Goal: Information Seeking & Learning: Understand process/instructions

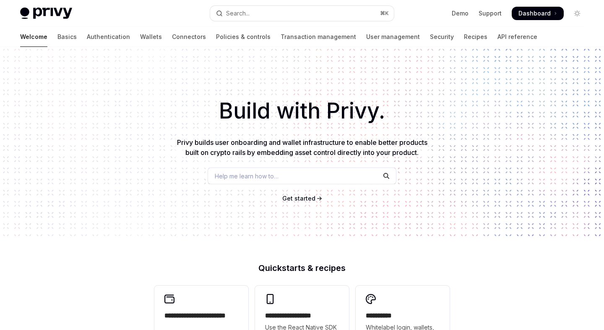
click at [140, 35] on link "Wallets" at bounding box center [151, 37] width 22 height 20
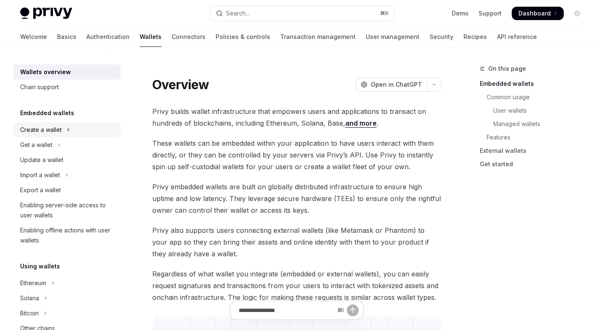
click at [55, 133] on div "Create a wallet" at bounding box center [41, 130] width 42 height 10
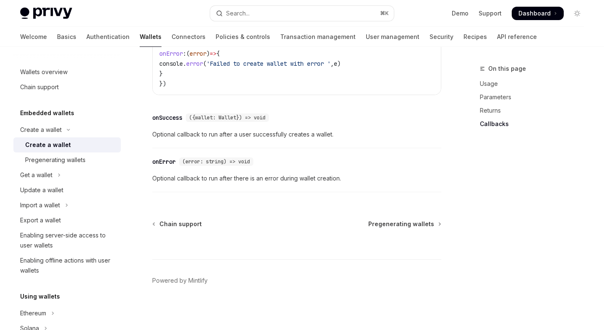
scroll to position [706, 0]
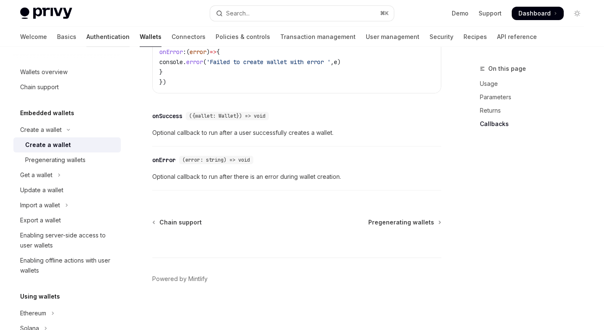
click at [86, 39] on link "Authentication" at bounding box center [107, 37] width 43 height 20
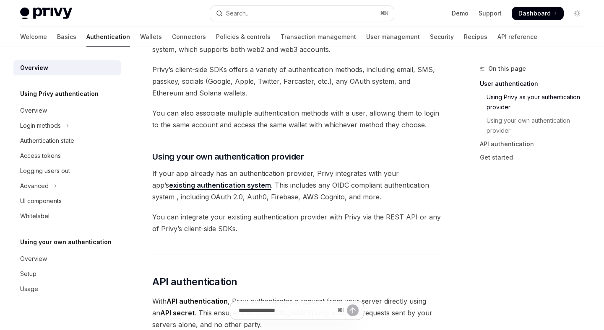
scroll to position [347, 0]
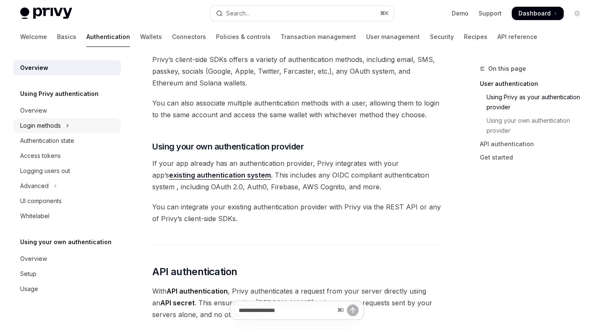
click at [38, 125] on div "Login methods" at bounding box center [40, 126] width 41 height 10
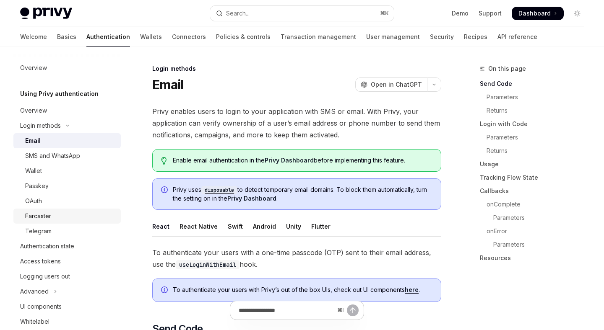
click at [46, 213] on div "Farcaster" at bounding box center [38, 216] width 26 height 10
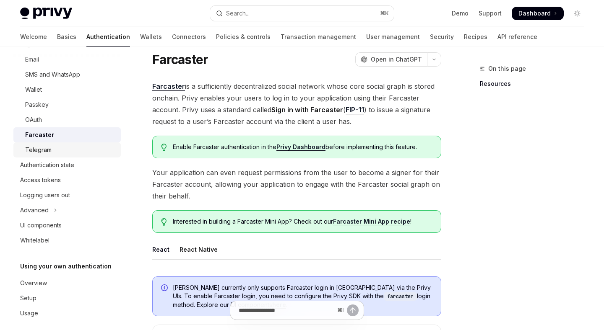
scroll to position [78, 0]
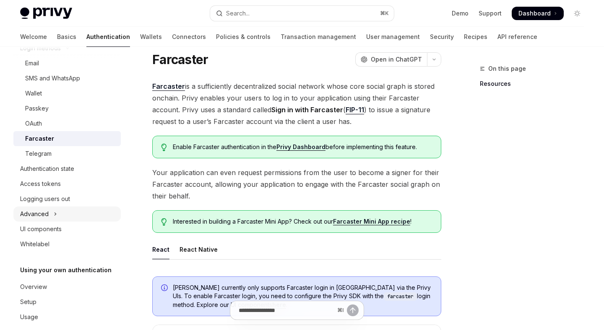
click at [61, 219] on button "Advanced" at bounding box center [66, 214] width 107 height 15
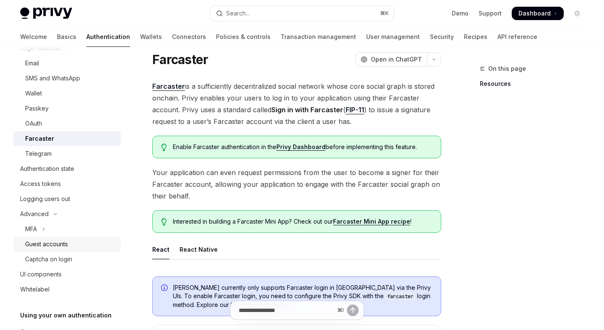
scroll to position [0, 0]
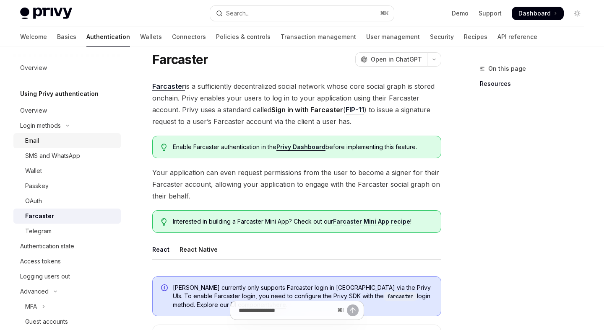
click at [52, 138] on div "Email" at bounding box center [70, 141] width 91 height 10
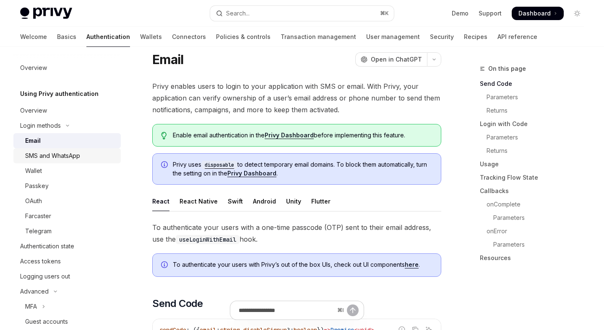
scroll to position [34, 0]
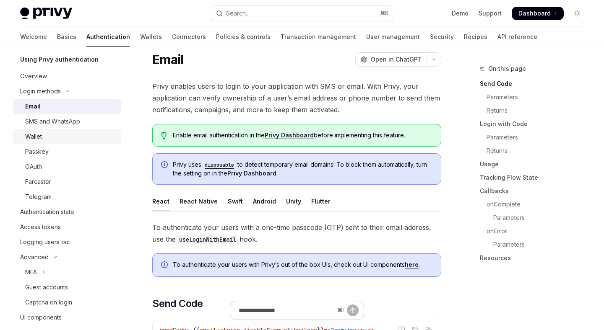
click at [60, 133] on div "Wallet" at bounding box center [70, 137] width 91 height 10
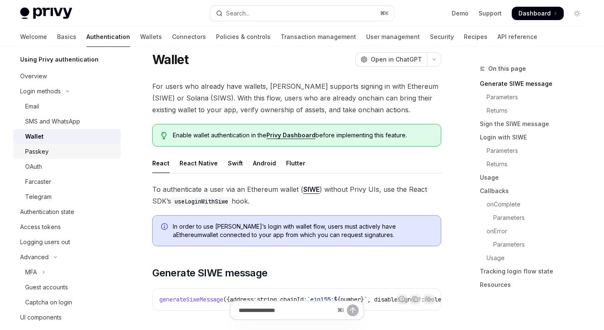
click at [48, 154] on div "Passkey" at bounding box center [70, 152] width 91 height 10
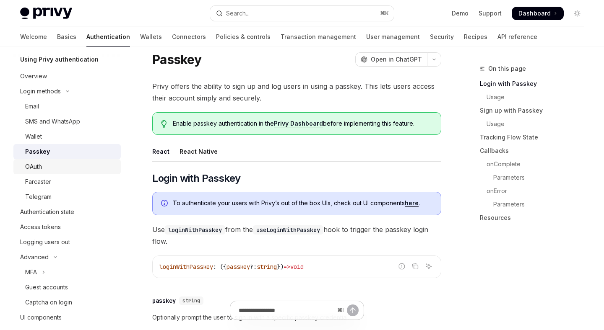
click at [42, 166] on div "OAuth" at bounding box center [33, 167] width 17 height 10
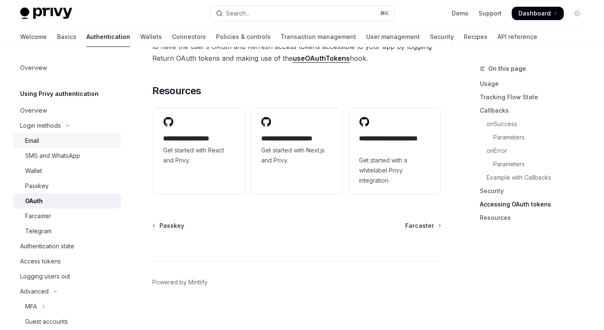
click at [40, 137] on div "Email" at bounding box center [70, 141] width 91 height 10
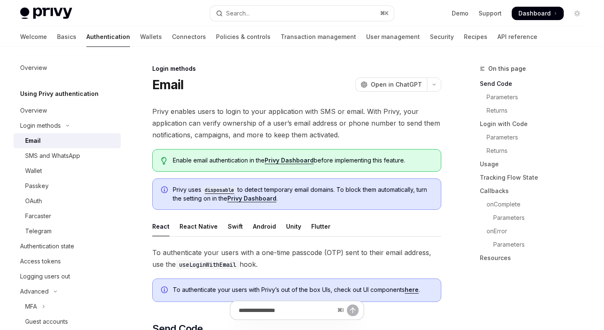
click at [40, 148] on link "Email" at bounding box center [66, 140] width 107 height 15
click at [37, 157] on div "SMS and WhatsApp" at bounding box center [52, 156] width 55 height 10
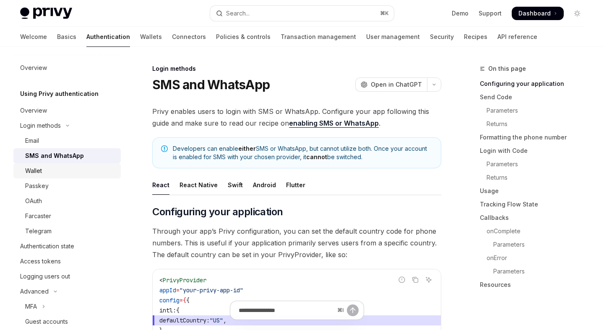
click at [32, 171] on div "Wallet" at bounding box center [33, 171] width 17 height 10
type textarea "*"
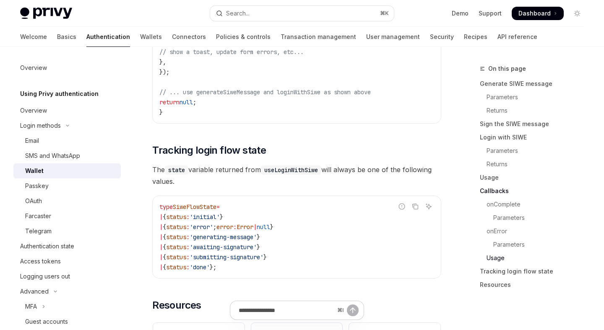
scroll to position [2017, 0]
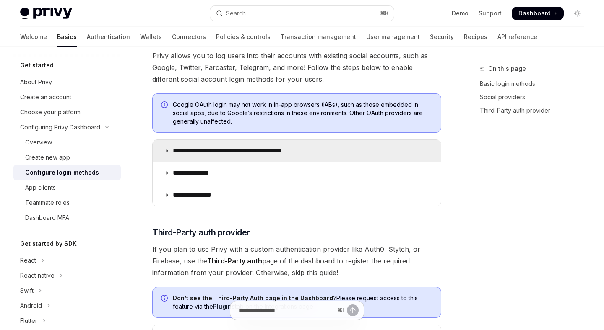
scroll to position [266, 0]
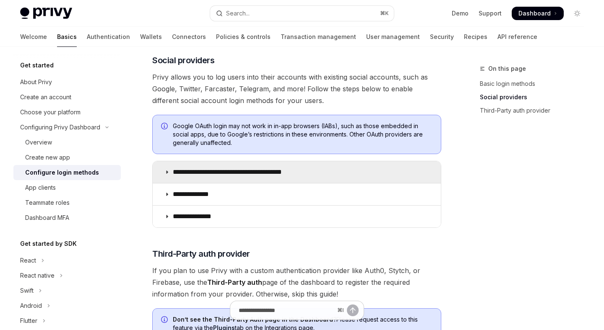
click at [166, 173] on icon at bounding box center [166, 172] width 5 height 5
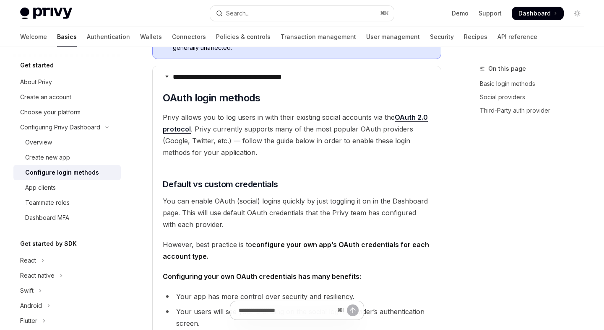
scroll to position [360, 0]
click at [519, 98] on link "Social providers" at bounding box center [535, 97] width 111 height 13
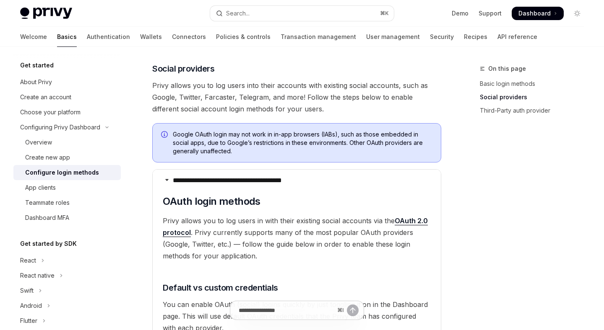
scroll to position [257, 0]
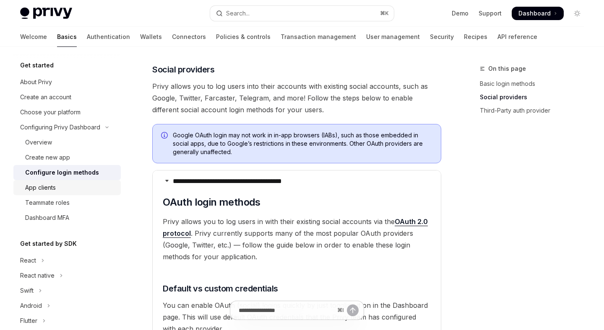
click at [68, 186] on div "App clients" at bounding box center [70, 188] width 91 height 10
type textarea "*"
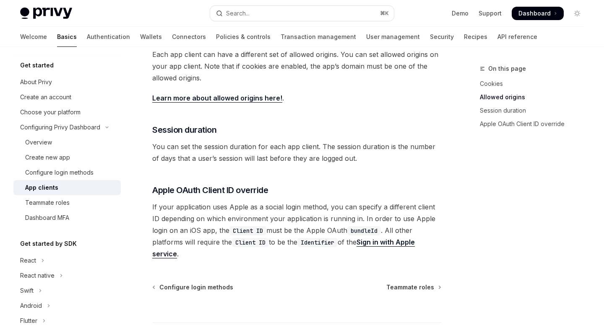
scroll to position [311, 0]
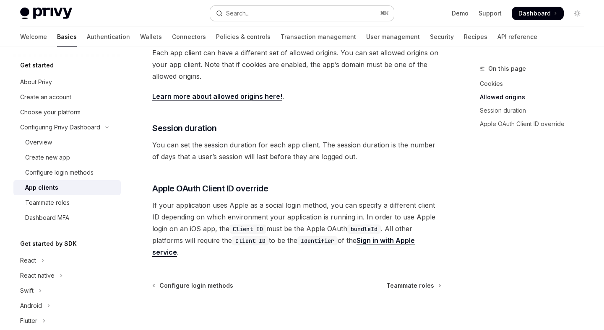
click at [274, 16] on button "Search... ⌘ K" at bounding box center [301, 13] width 183 height 15
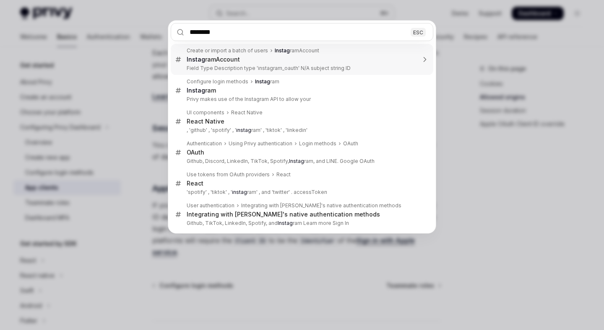
type input "*********"
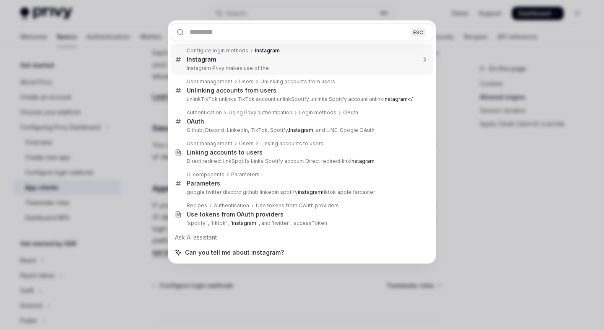
type textarea "*"
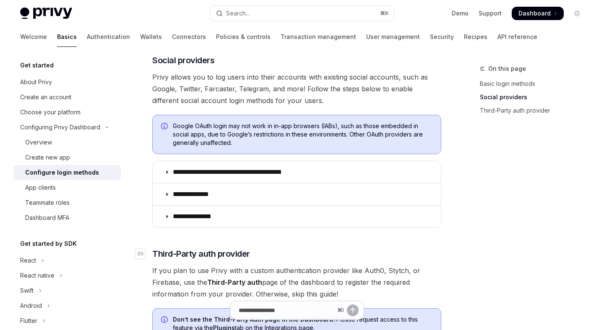
scroll to position [264, 0]
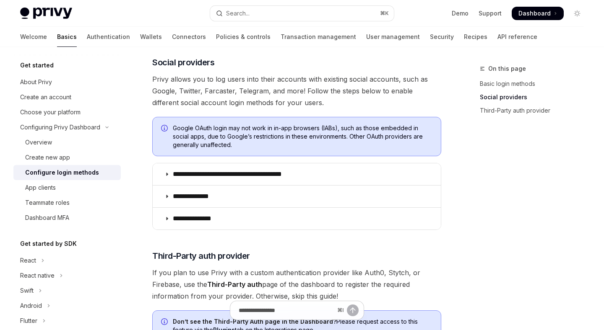
click at [218, 93] on span "Privy allows you to log users into their accounts with existing social accounts…" at bounding box center [296, 90] width 289 height 35
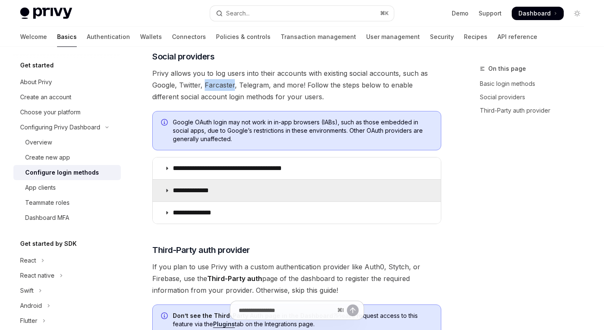
scroll to position [269, 0]
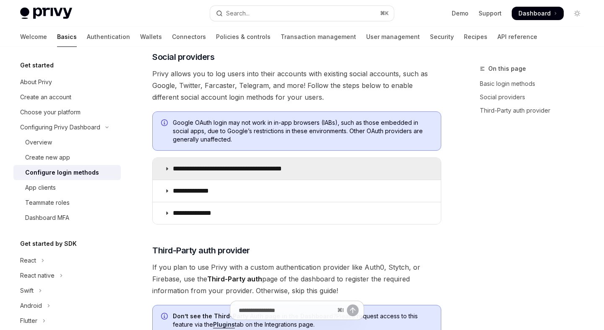
click at [260, 169] on p "**********" at bounding box center [242, 169] width 139 height 8
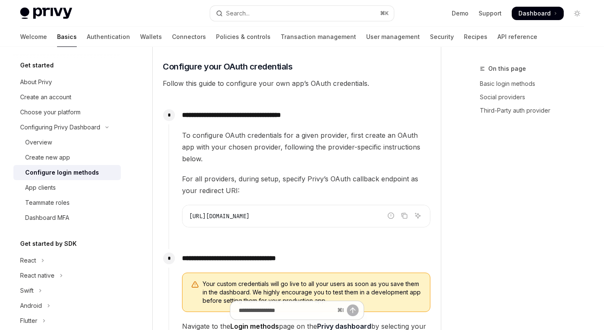
scroll to position [699, 0]
